Goal: Entertainment & Leisure: Consume media (video, audio)

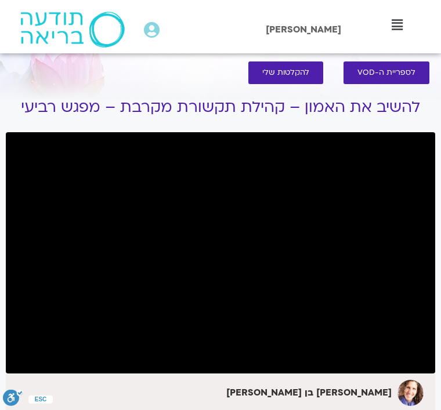
click at [272, 74] on span "להקלטות שלי" at bounding box center [285, 73] width 47 height 9
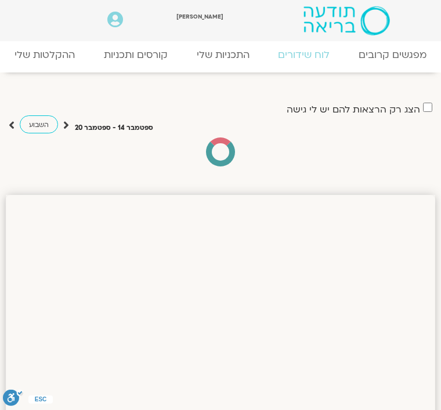
click at [37, 55] on link "ההקלטות שלי" at bounding box center [44, 55] width 89 height 24
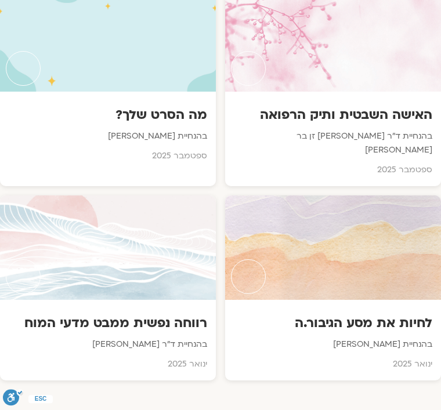
scroll to position [1905, 0]
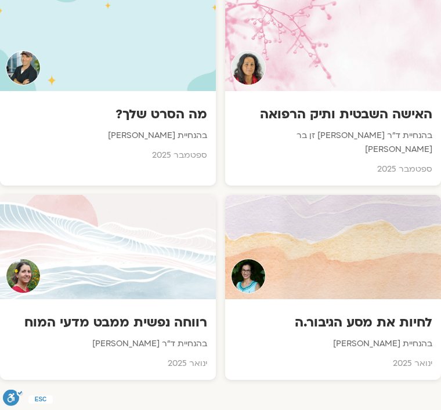
click at [88, 236] on div at bounding box center [108, 247] width 216 height 104
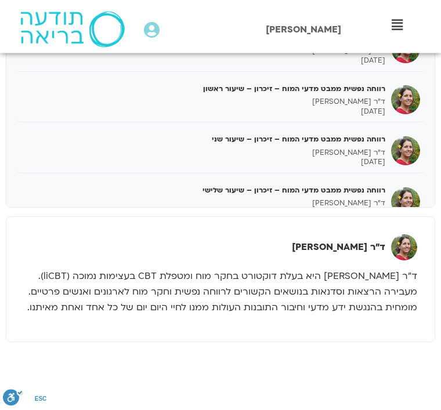
scroll to position [538, 0]
click at [334, 185] on div "רווחה נפשית ממבט מדעי המוח – זיכרון – שיעור שלישי ד"ר [PERSON_NAME] [DATE]" at bounding box center [203, 201] width 365 height 33
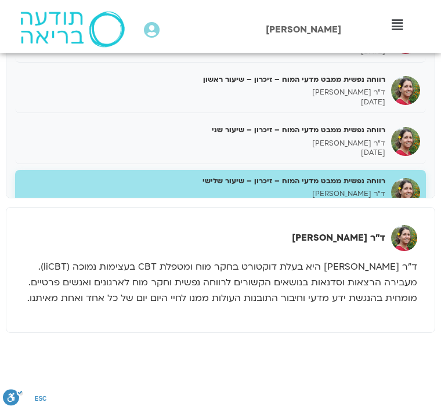
scroll to position [547, 0]
click at [236, 176] on div "רווחה נפשית ממבט מדעי המוח – זיכרון – שיעור שלישי ד"ר נועה אלבלדה 19/09/2025" at bounding box center [203, 192] width 365 height 33
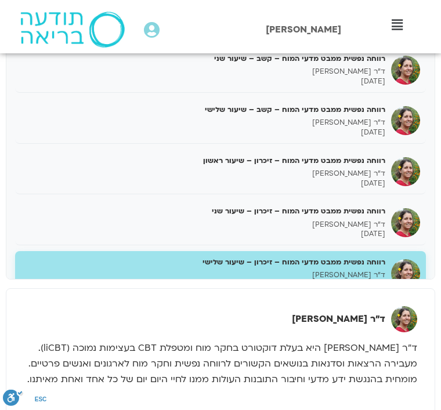
scroll to position [455, 0]
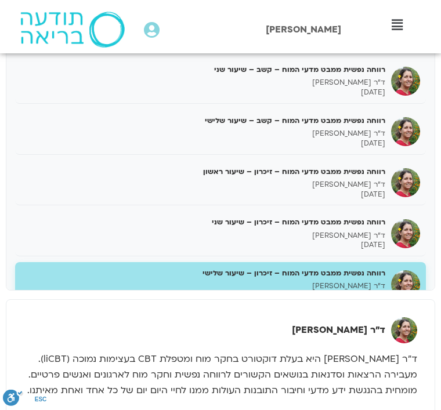
click at [286, 282] on p "ד"ר נועה אלבלדה" at bounding box center [203, 287] width 365 height 10
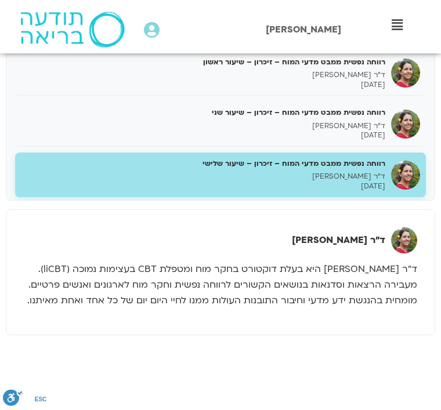
scroll to position [1276, 0]
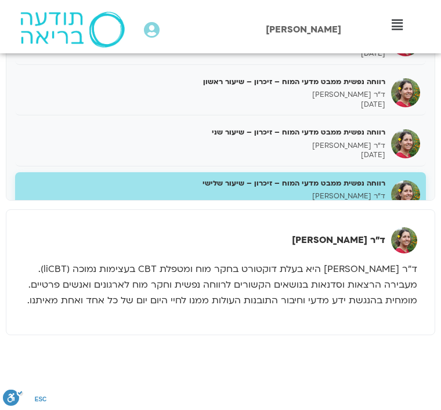
click at [129, 192] on p "ד"ר נועה אלבלדה" at bounding box center [203, 197] width 365 height 10
click at [392, 181] on img at bounding box center [405, 195] width 29 height 29
click at [153, 192] on p "ד"ר נועה אלבלדה" at bounding box center [203, 197] width 365 height 10
click at [170, 178] on div "רווחה נפשית ממבט מדעי המוח – זיכרון – שיעור שלישי ד"ר נועה אלבלדה 19/09/2025" at bounding box center [203, 194] width 365 height 33
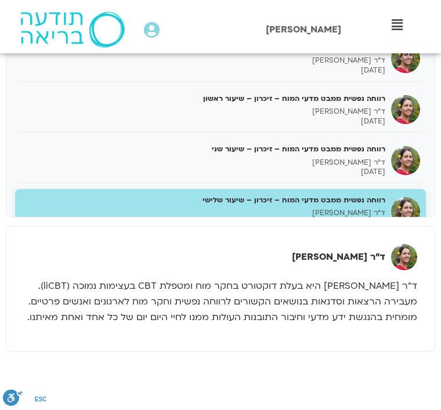
click at [163, 295] on p "ד״ר נועה אלבלדה היא בעלת דוקטורט בחקר מוח ומטפלת CBT בעצימות נמוכה (liCBT). מעב…" at bounding box center [221, 302] width 394 height 47
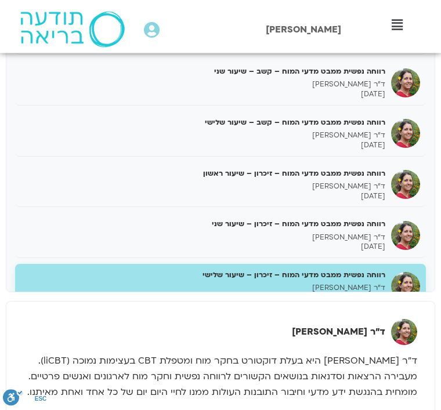
scroll to position [453, 0]
click at [143, 270] on h5 "רווחה נפשית ממבט מדעי המוח – זיכרון – שיעור שלישי" at bounding box center [203, 275] width 365 height 10
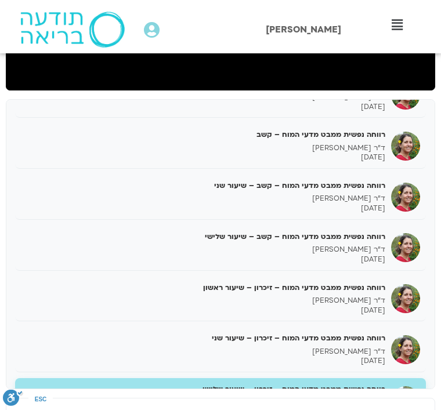
scroll to position [359, 0]
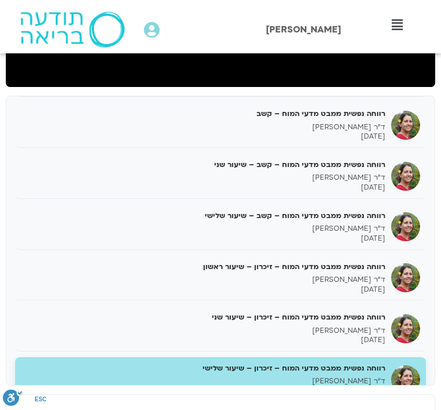
click at [342, 312] on div "רווחה נפשית ממבט מדעי המוח – זיכרון – שיעור שני ד"ר נועה אלבלדה 12/09/2025" at bounding box center [203, 328] width 365 height 33
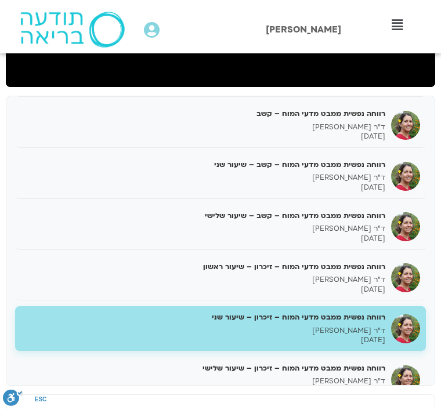
click at [189, 326] on p "ד"ר נועה אלבלדה" at bounding box center [203, 331] width 365 height 10
click at [351, 363] on div "רווחה נפשית ממבט מדעי המוח – זיכרון – שיעור שלישי ד"ר נועה אלבלדה 19/09/2025" at bounding box center [203, 379] width 365 height 33
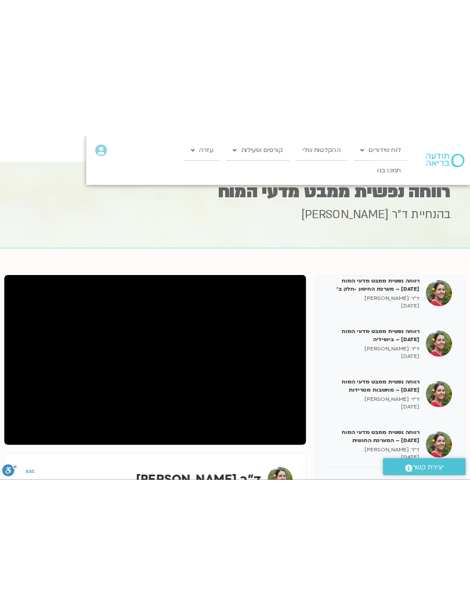
scroll to position [12, 0]
